Goal: Transaction & Acquisition: Purchase product/service

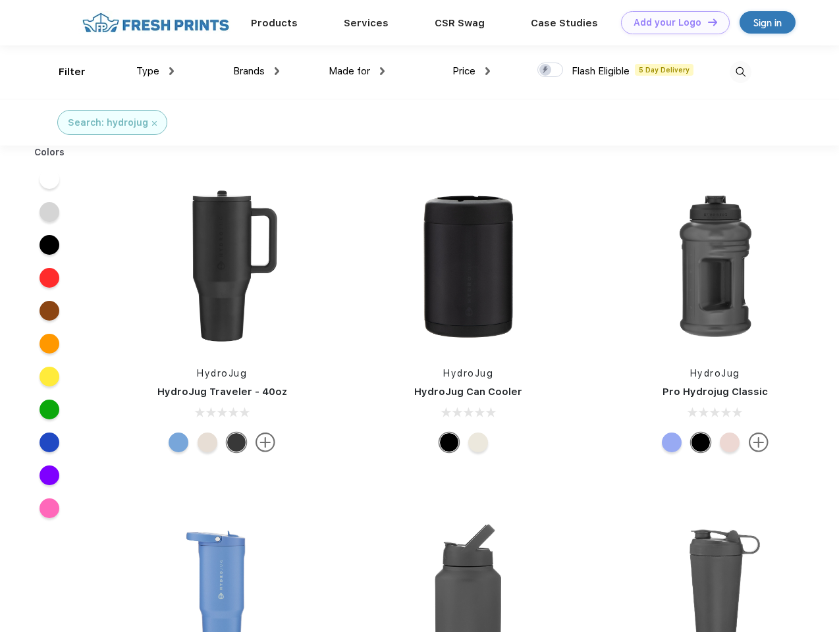
scroll to position [1, 0]
click at [671, 22] on link "Add your Logo Design Tool" at bounding box center [675, 22] width 109 height 23
click at [0, 0] on div "Design Tool" at bounding box center [0, 0] width 0 height 0
click at [707, 22] on link "Add your Logo Design Tool" at bounding box center [675, 22] width 109 height 23
click at [63, 72] on div "Filter" at bounding box center [72, 72] width 27 height 15
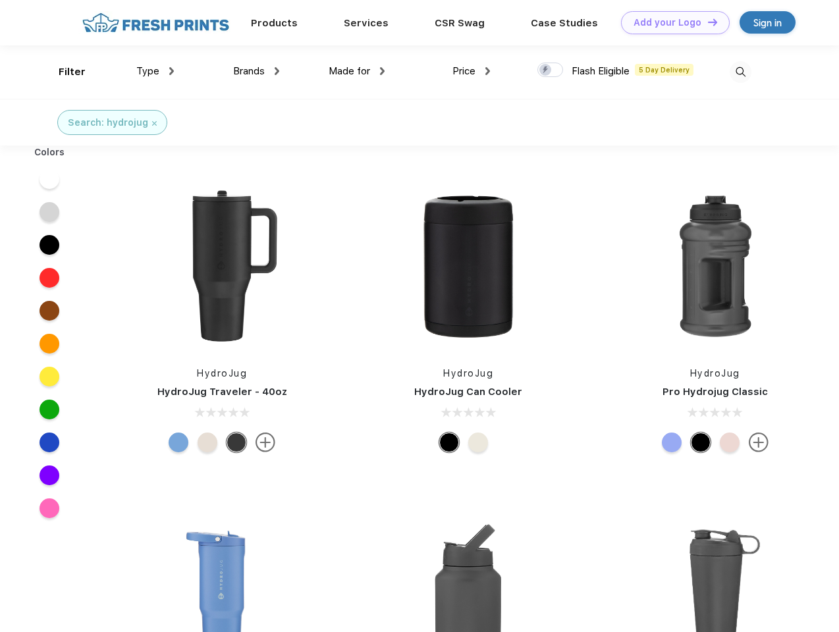
click at [155, 71] on span "Type" at bounding box center [147, 71] width 23 height 12
click at [256, 71] on span "Brands" at bounding box center [249, 71] width 32 height 12
click at [357, 71] on span "Made for" at bounding box center [349, 71] width 41 height 12
click at [472, 71] on span "Price" at bounding box center [464, 71] width 23 height 12
click at [551, 70] on div at bounding box center [550, 70] width 26 height 14
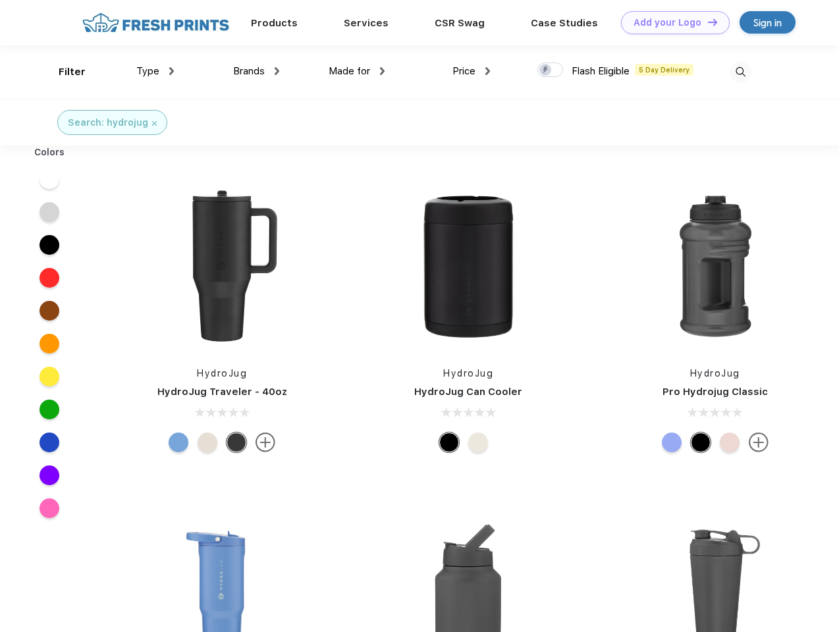
click at [546, 70] on input "checkbox" at bounding box center [541, 66] width 9 height 9
click at [740, 72] on img at bounding box center [741, 72] width 22 height 22
